Goal: Check status: Check status

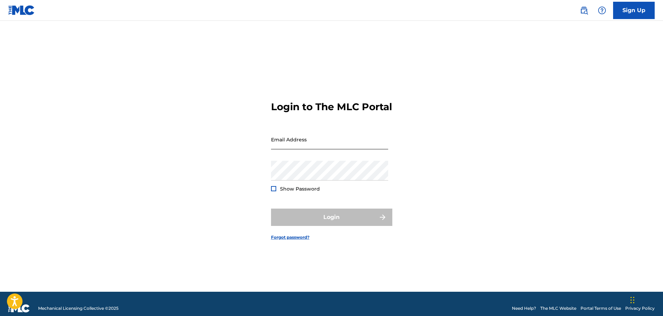
click at [342, 149] on input "Email Address" at bounding box center [329, 140] width 117 height 20
type input "[EMAIL_ADDRESS][DOMAIN_NAME]"
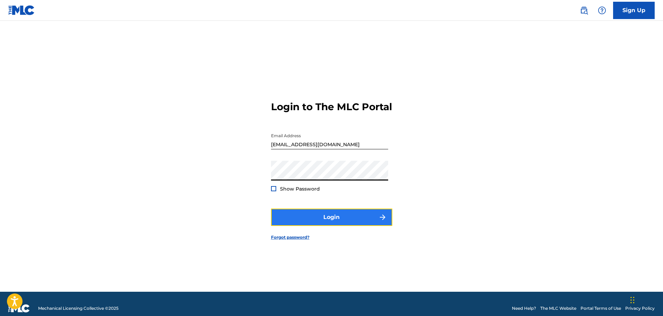
click at [369, 226] on button "Login" at bounding box center [331, 217] width 121 height 17
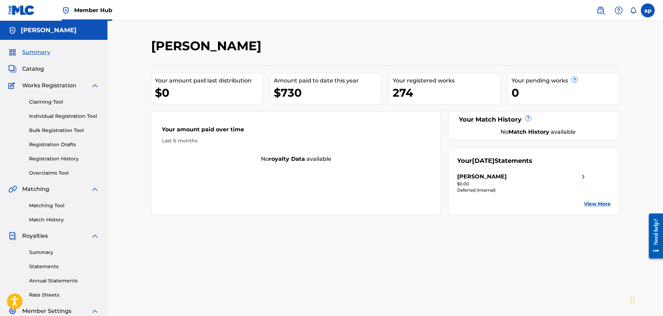
click at [601, 202] on link "View More" at bounding box center [597, 203] width 27 height 7
